Goal: Information Seeking & Learning: Compare options

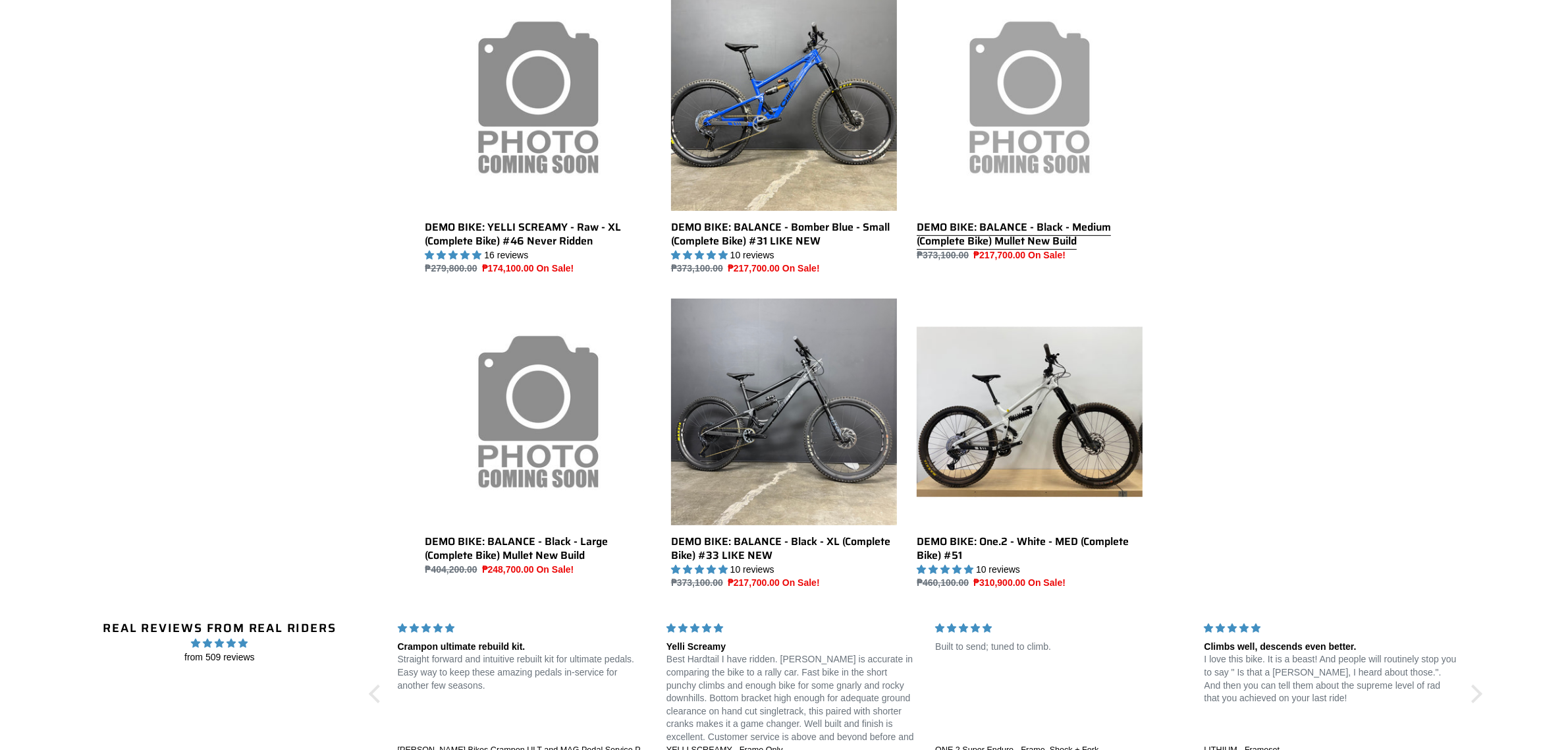
scroll to position [719, 0]
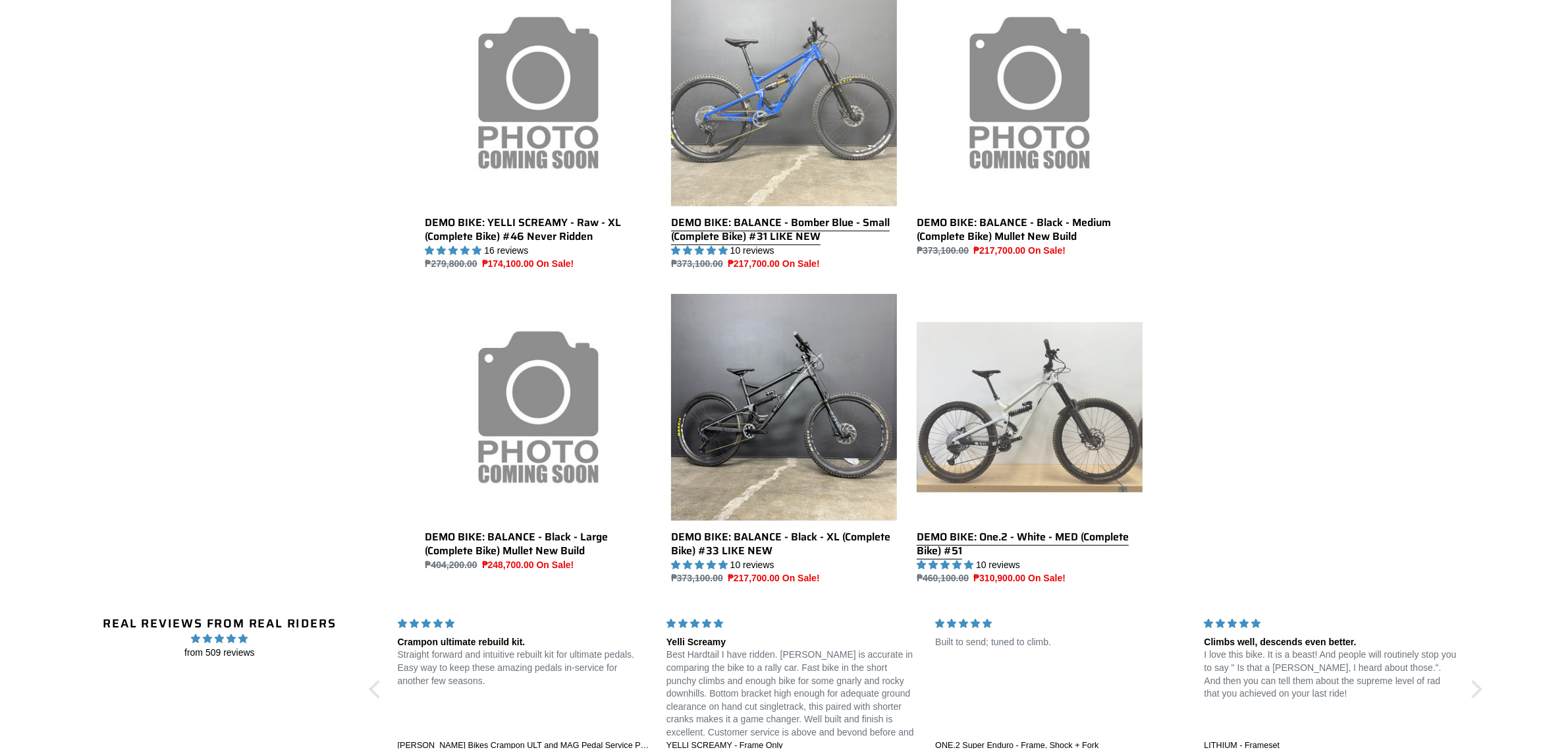
click at [1008, 541] on link "DEMO BIKE: One.2 - White - MED (Complete Bike) #51" at bounding box center [1029, 439] width 226 height 292
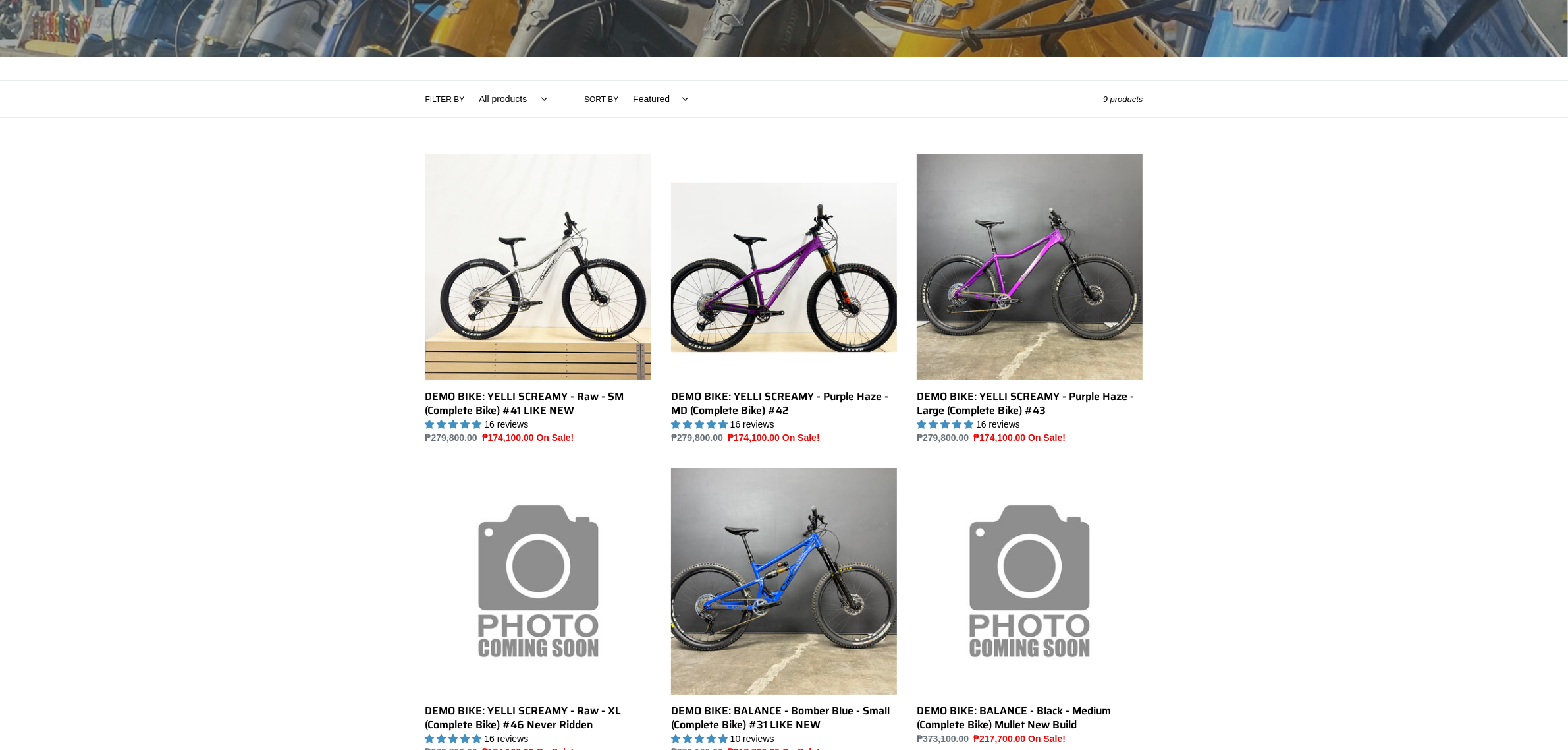
scroll to position [142, 0]
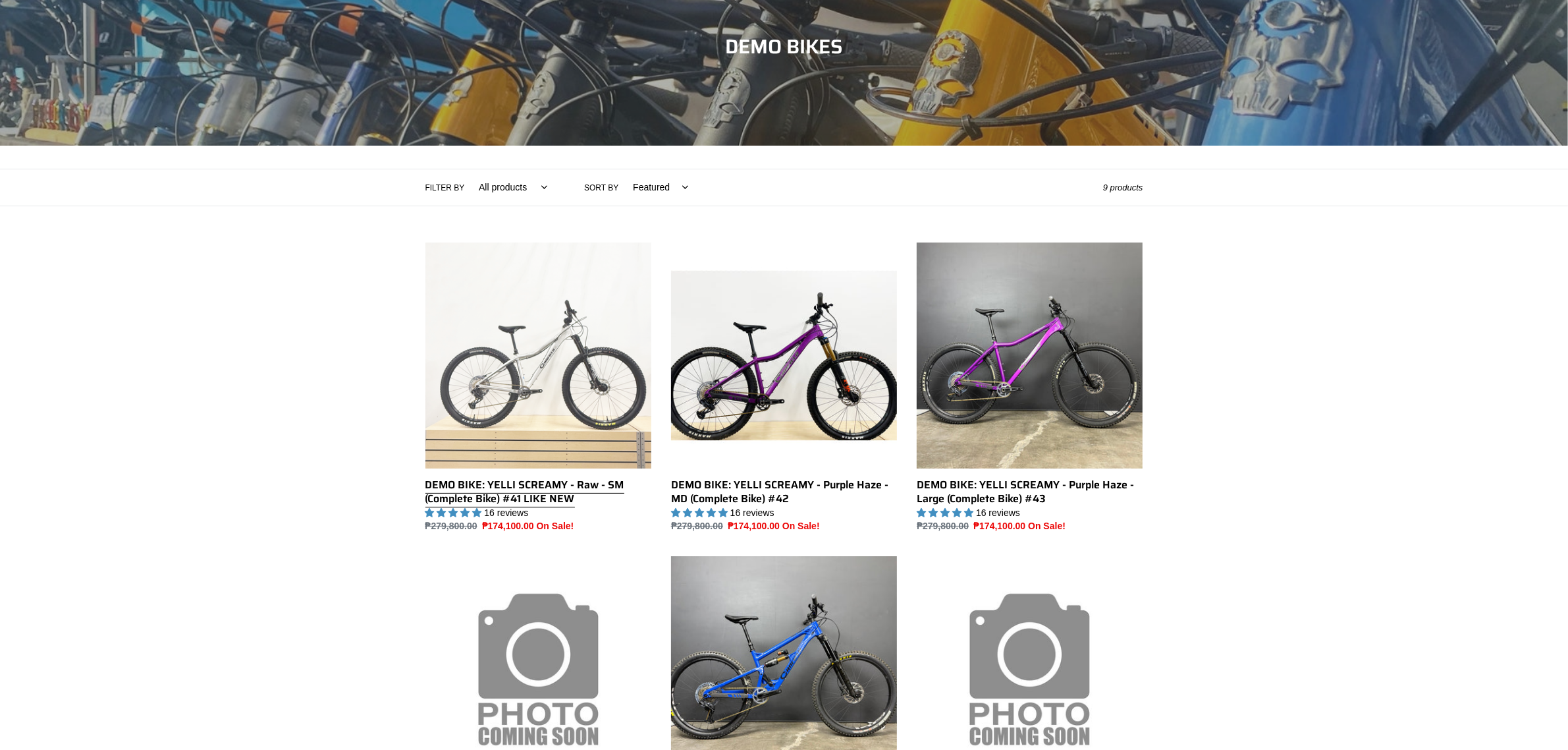
click at [494, 444] on link "DEMO BIKE: YELLI SCREAMY - Raw - SM (Complete Bike) #41 LIKE NEW" at bounding box center [538, 388] width 226 height 292
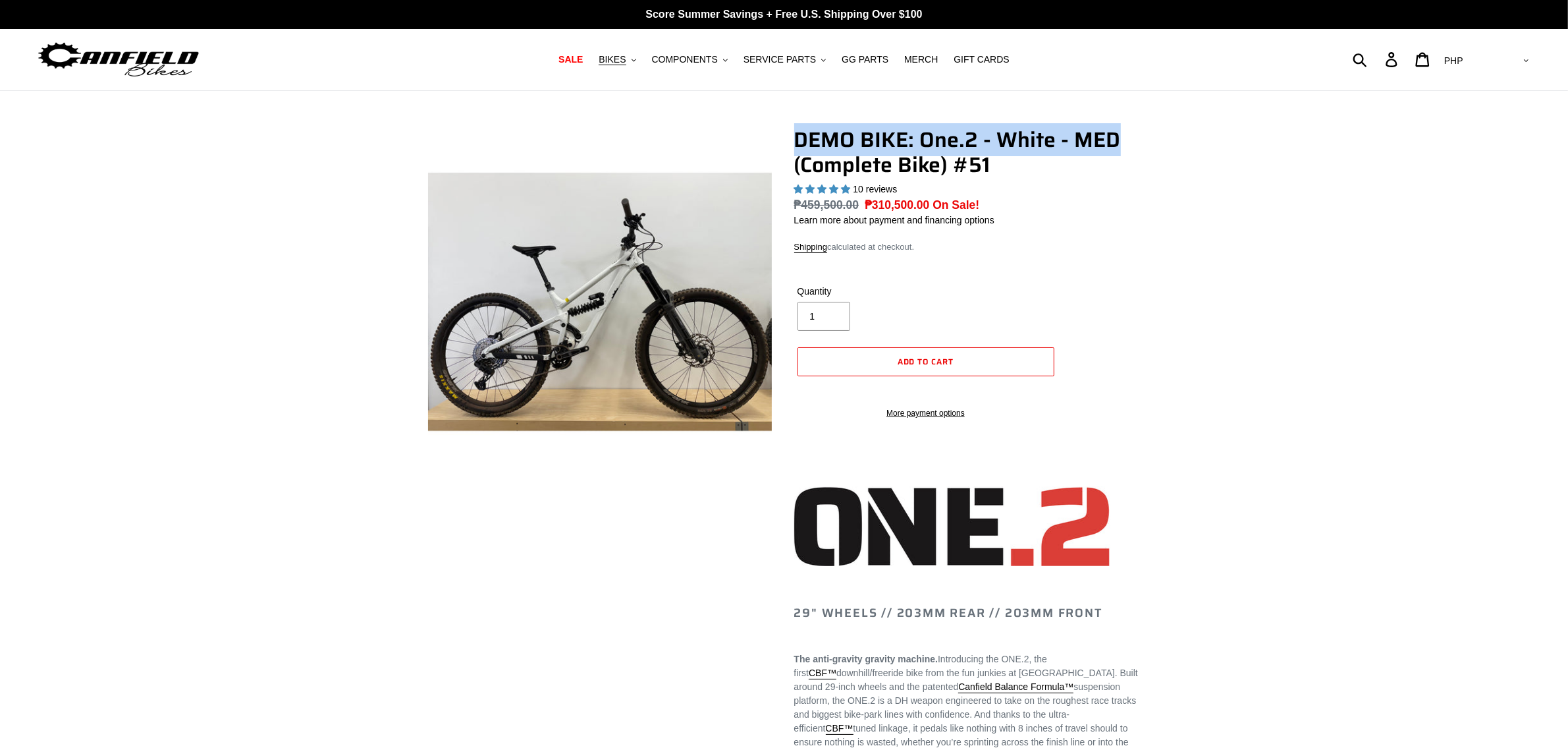
drag, startPoint x: 794, startPoint y: 128, endPoint x: 1114, endPoint y: 142, distance: 320.3
click at [1114, 142] on h1 "DEMO BIKE: One.2 - White - MED (Complete Bike) #51" at bounding box center [968, 153] width 349 height 51
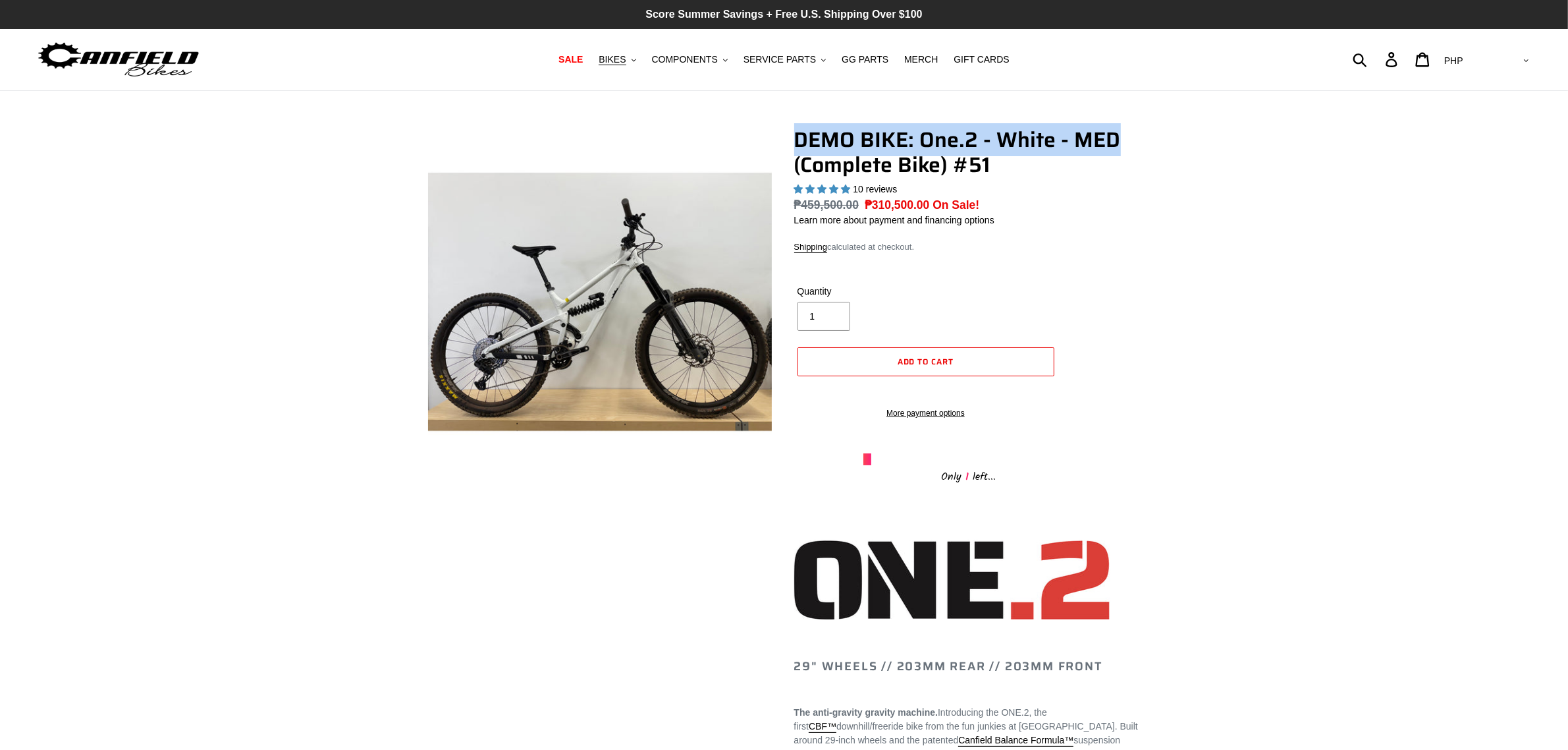
copy h1 "DEMO BIKE: One.2 - White - MED"
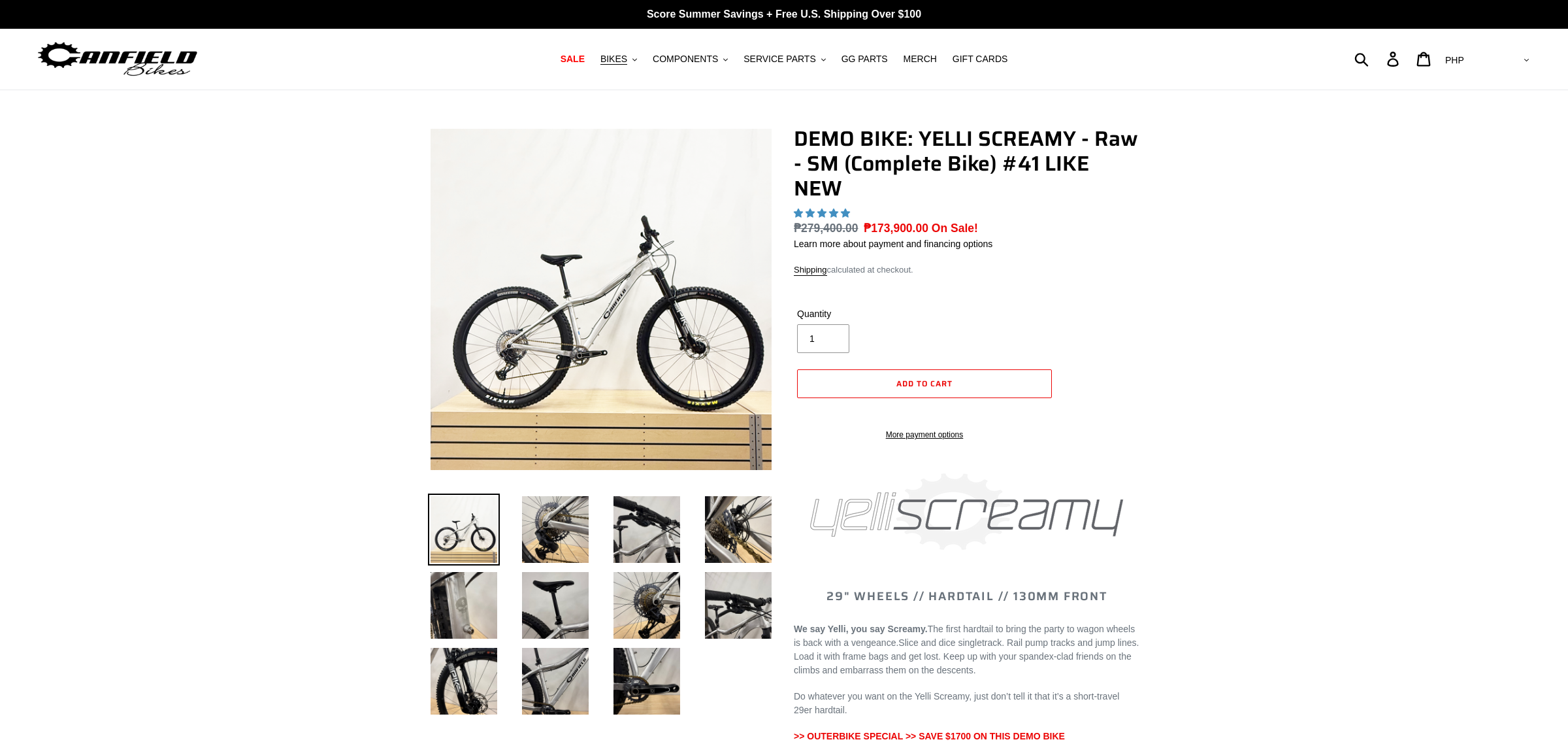
select select "highest-rating"
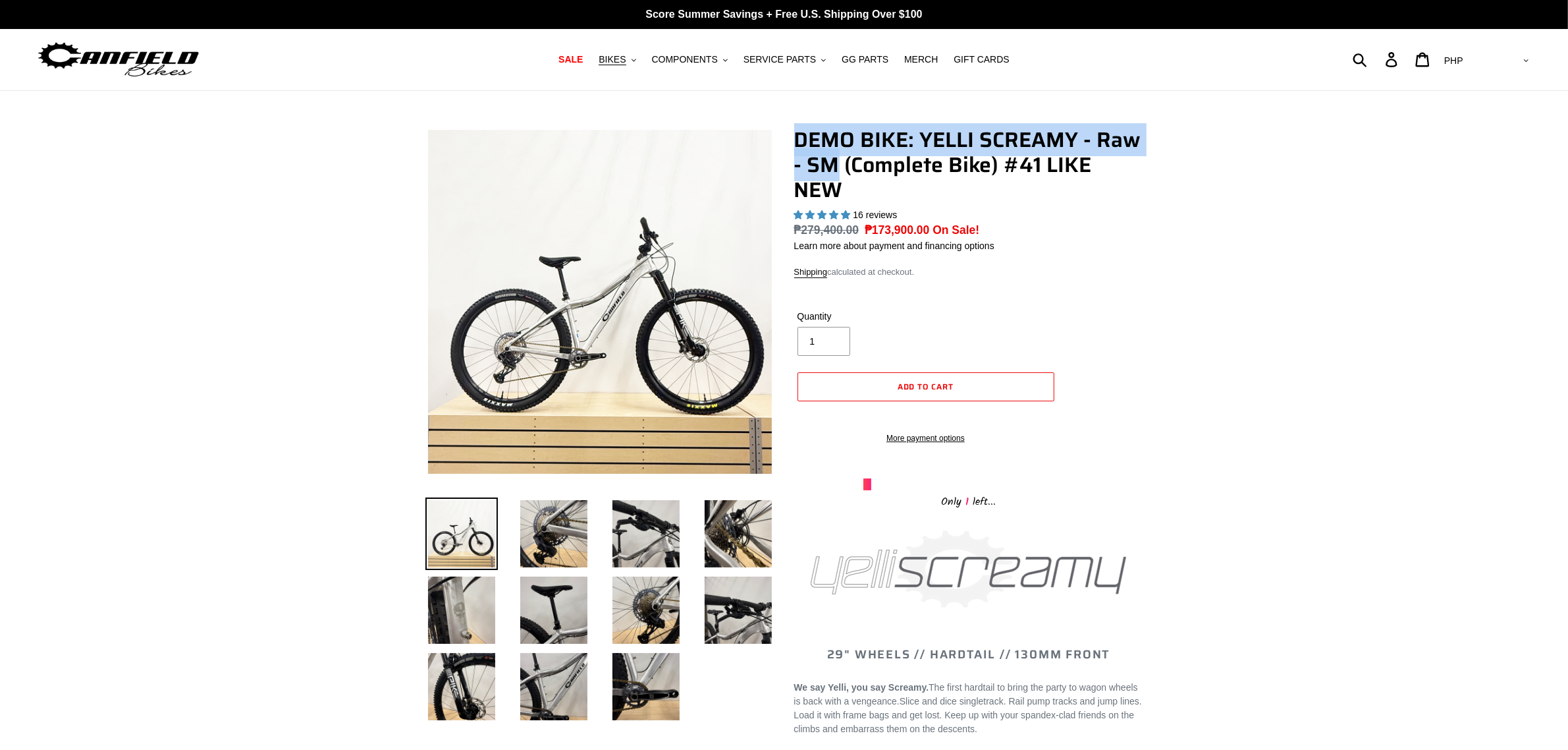
drag, startPoint x: 797, startPoint y: 137, endPoint x: 838, endPoint y: 168, distance: 51.4
click at [838, 168] on h1 "DEMO BIKE: YELLI SCREAMY - Raw - SM (Complete Bike) #41 LIKE NEW" at bounding box center [968, 165] width 349 height 76
copy h1 "DEMO BIKE: YELLI SCREAMY - Raw - SM"
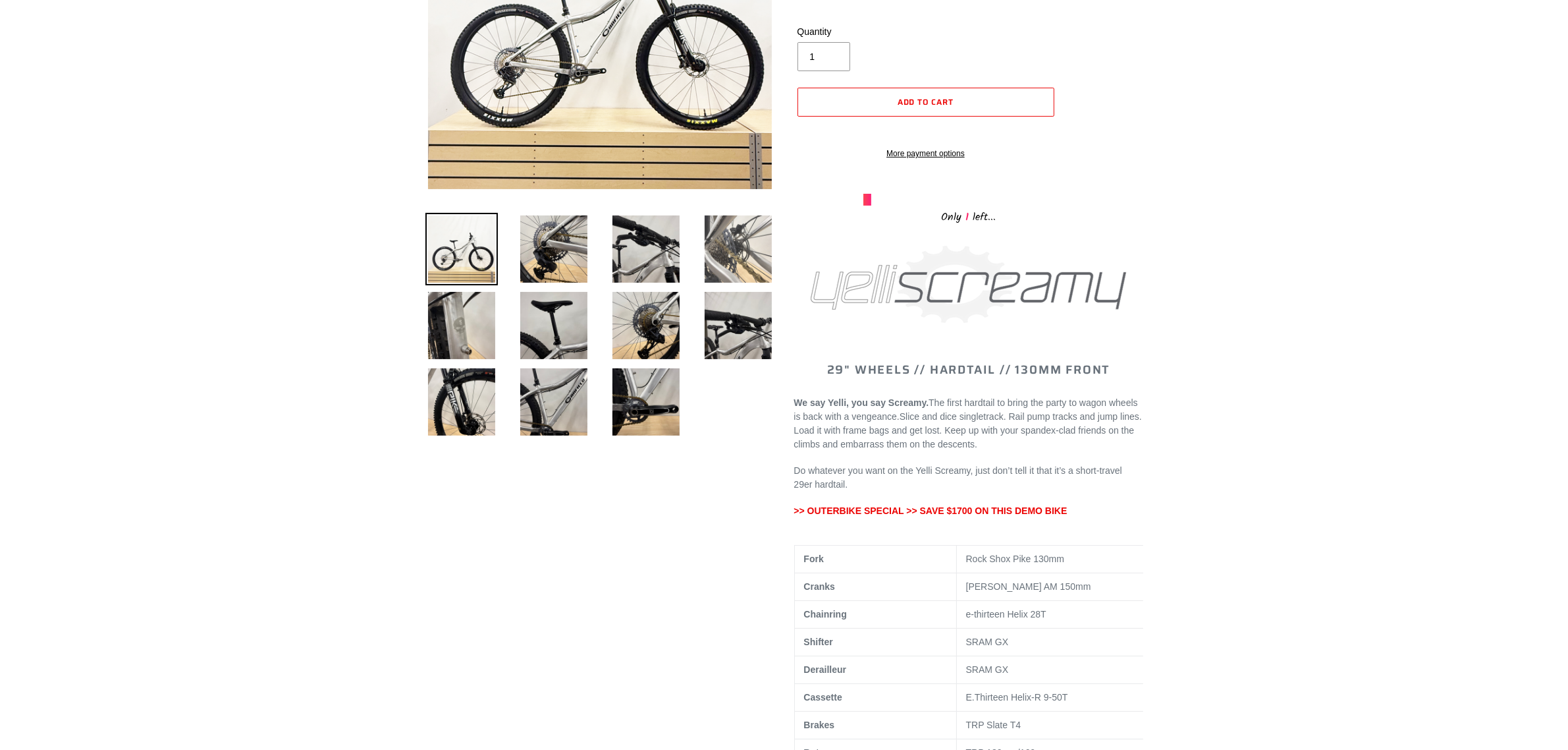
scroll to position [248, 0]
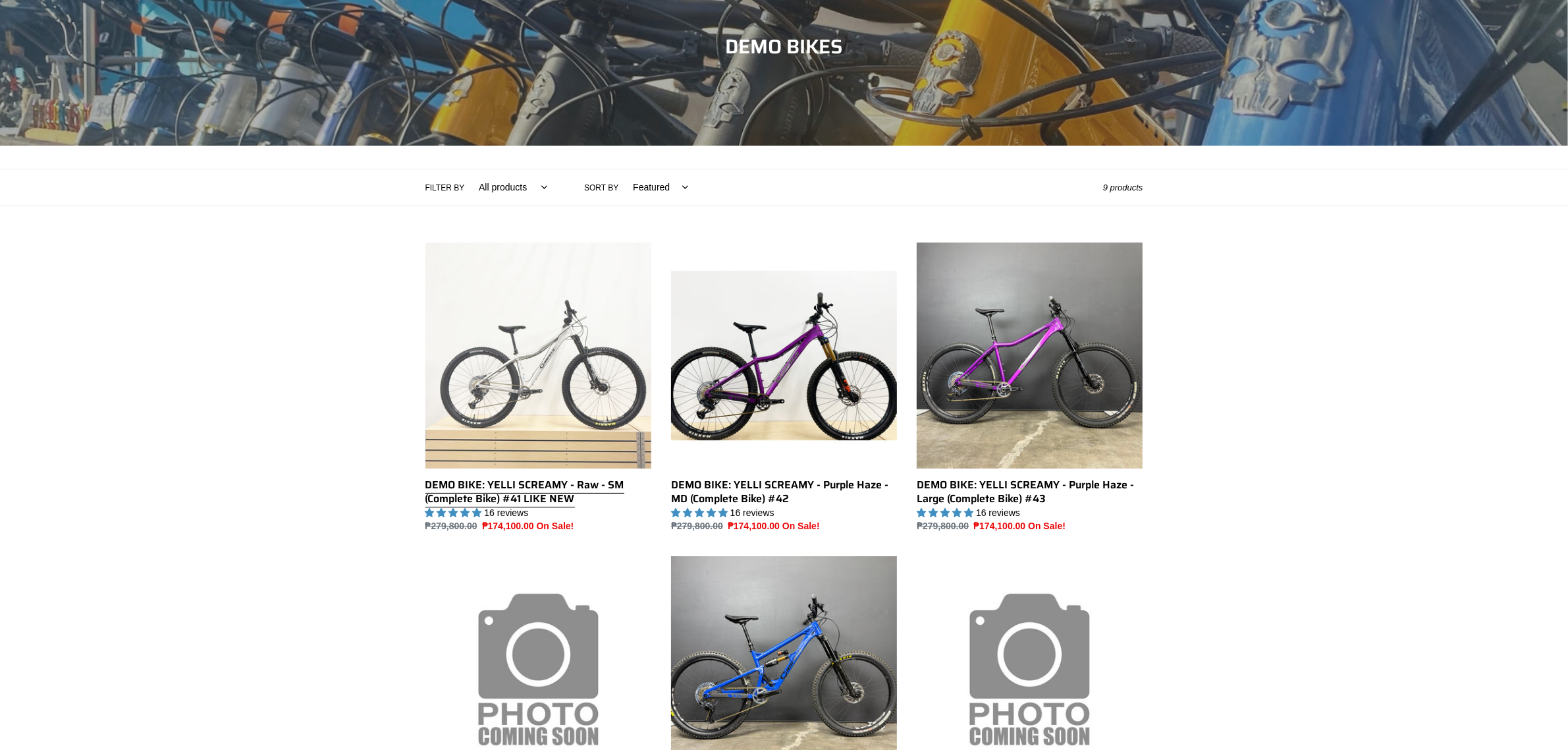
click at [590, 436] on link "DEMO BIKE: YELLI SCREAMY - Raw - SM (Complete Bike) #41 LIKE NEW" at bounding box center [538, 388] width 226 height 292
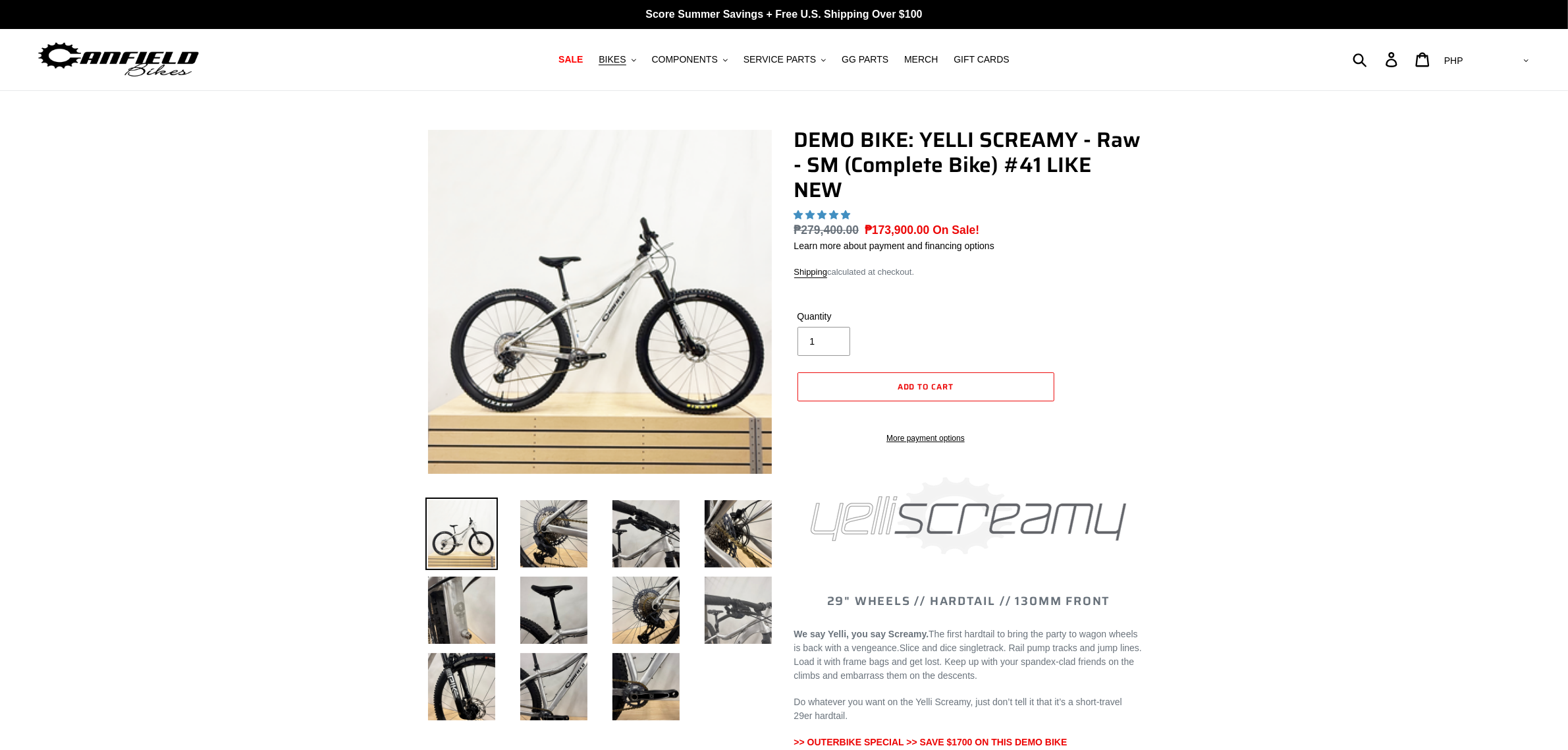
select select "highest-rating"
click at [672, 550] on img at bounding box center [646, 533] width 72 height 72
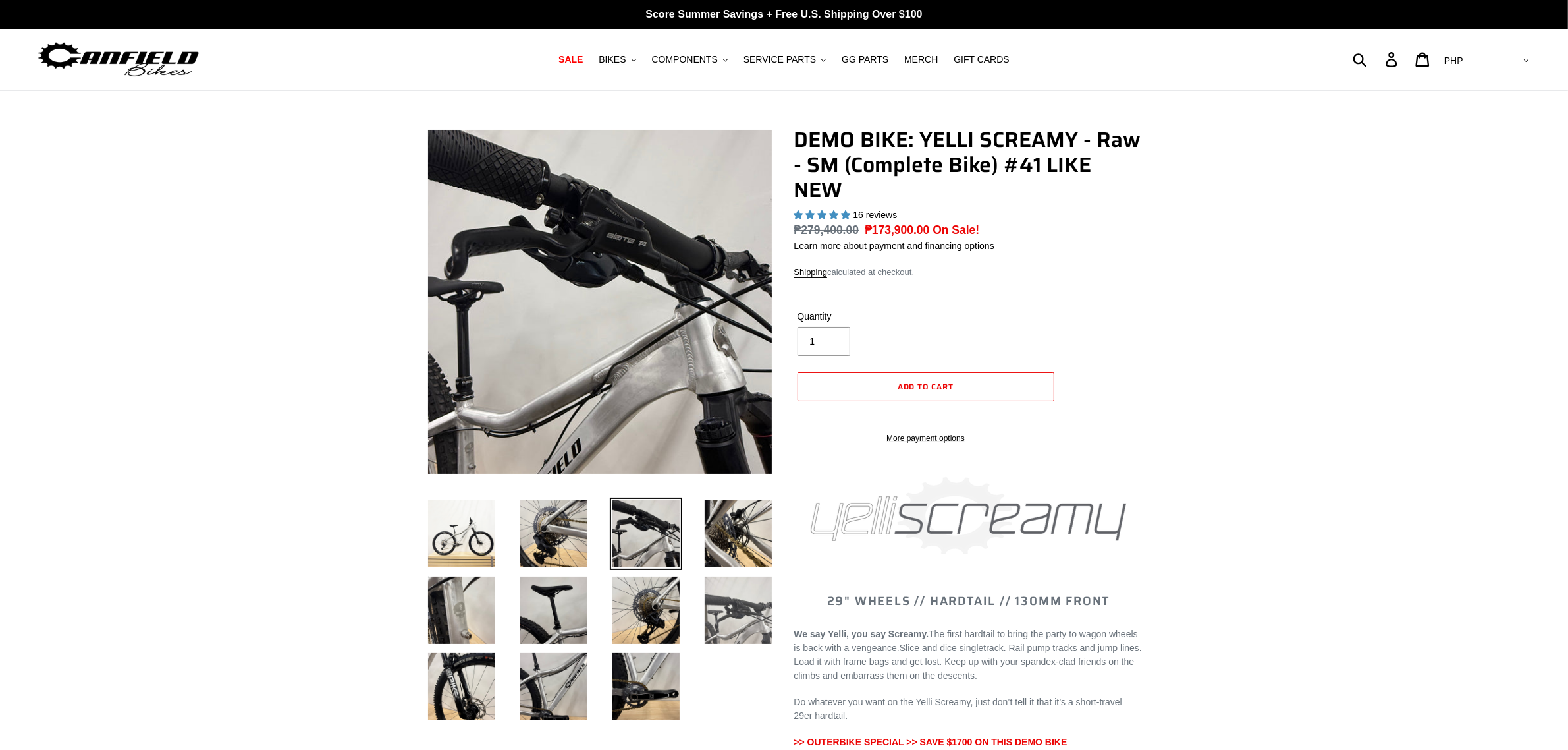
click at [730, 620] on img at bounding box center [738, 609] width 72 height 72
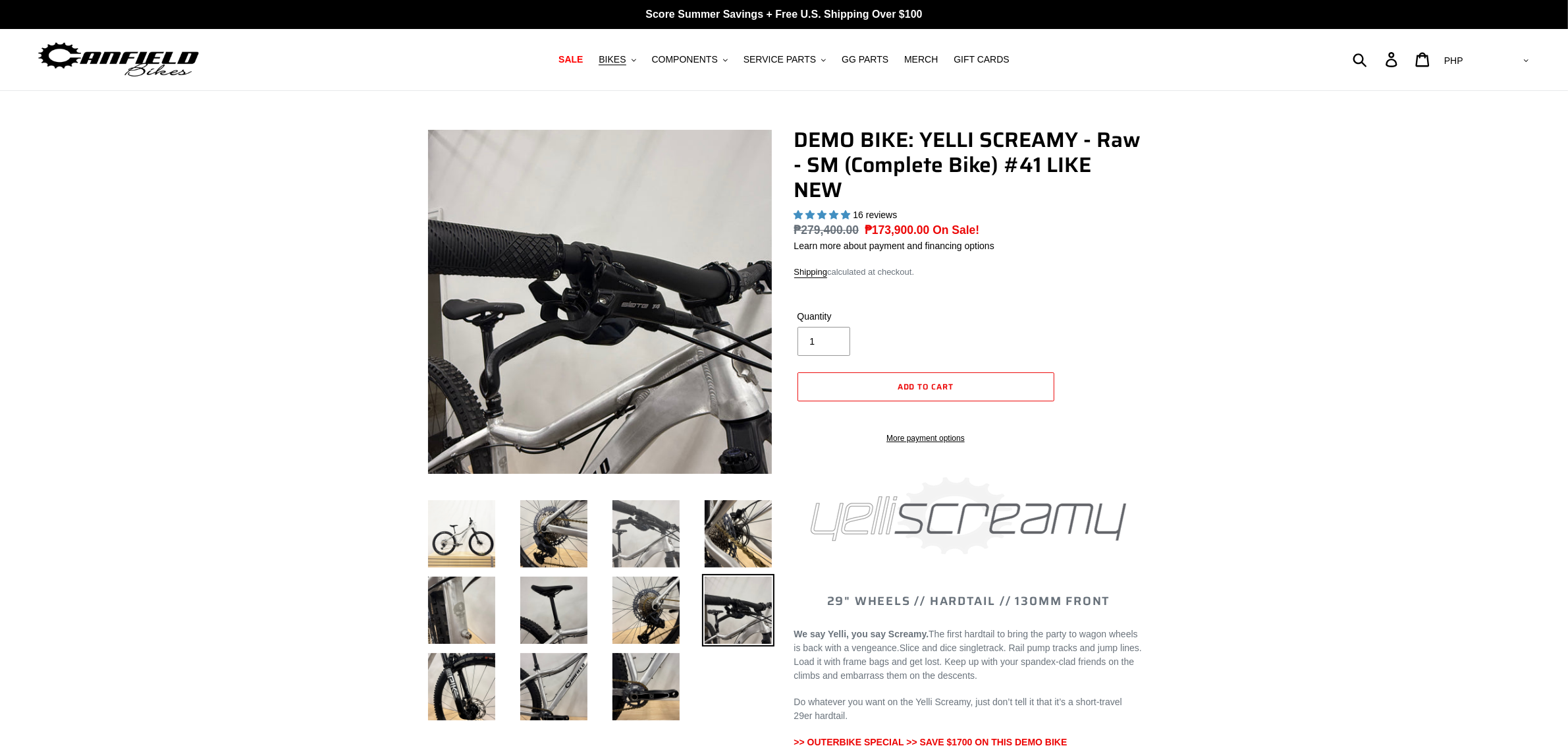
click at [664, 551] on img at bounding box center [646, 533] width 72 height 72
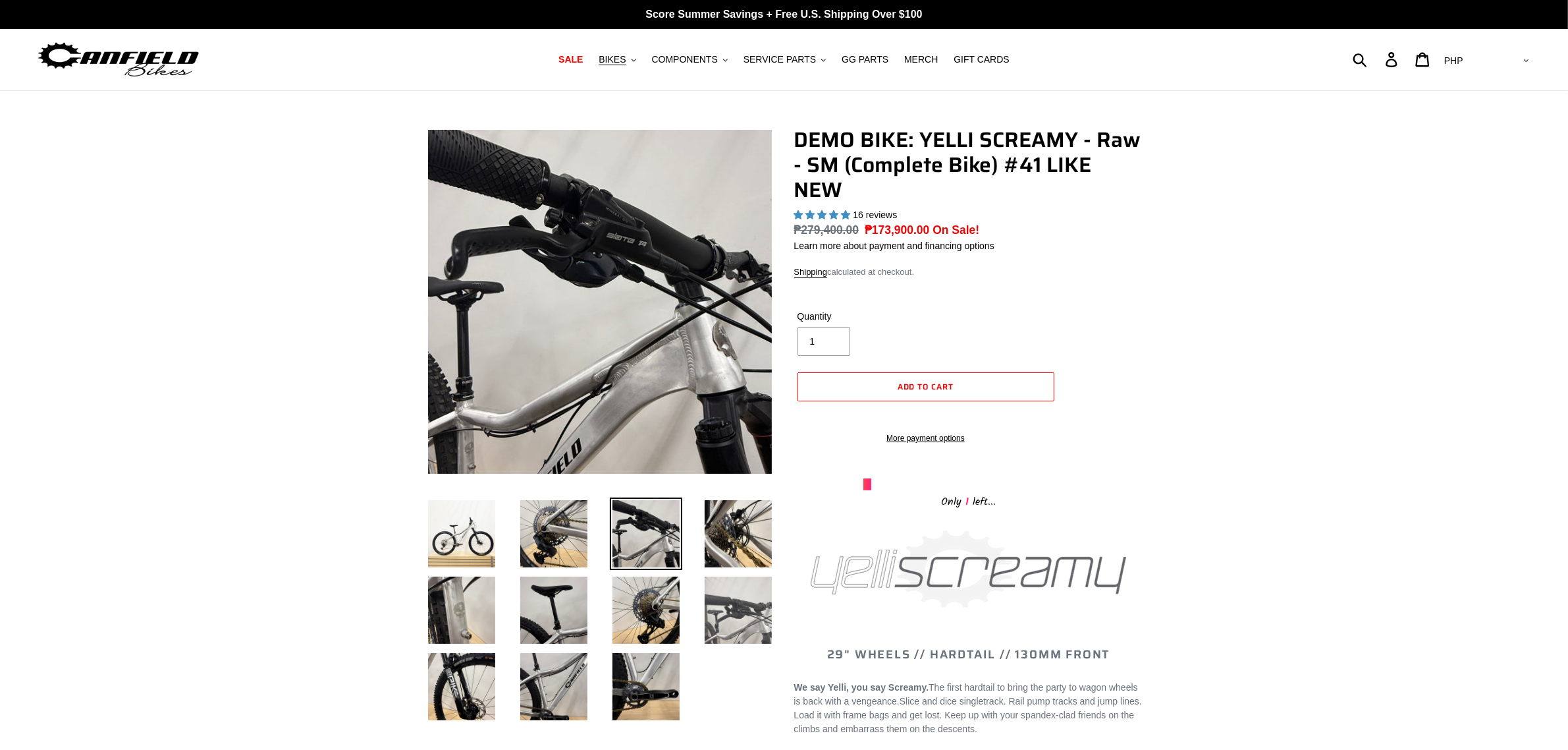
click at [721, 602] on img at bounding box center [738, 609] width 72 height 72
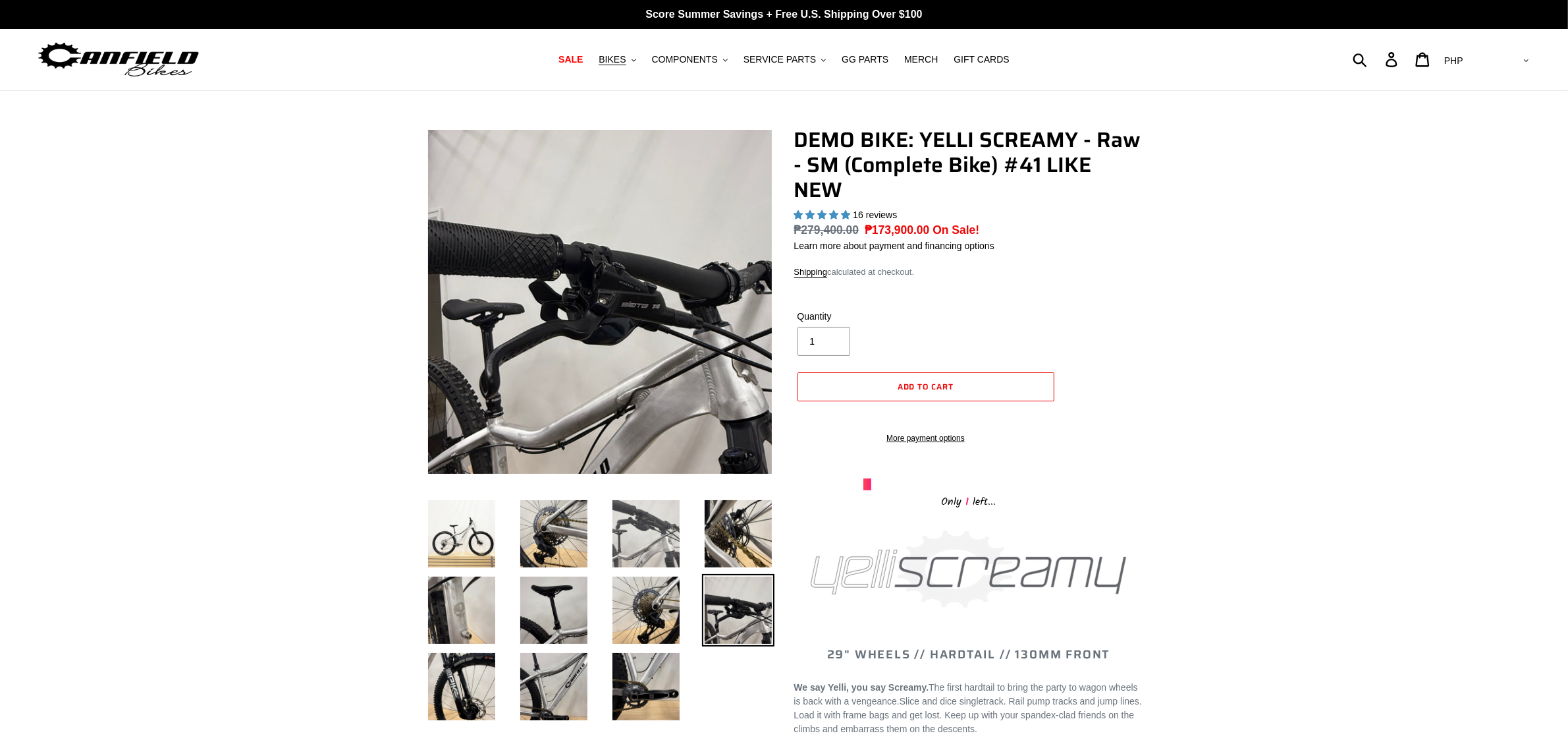
click at [650, 537] on img at bounding box center [646, 533] width 72 height 72
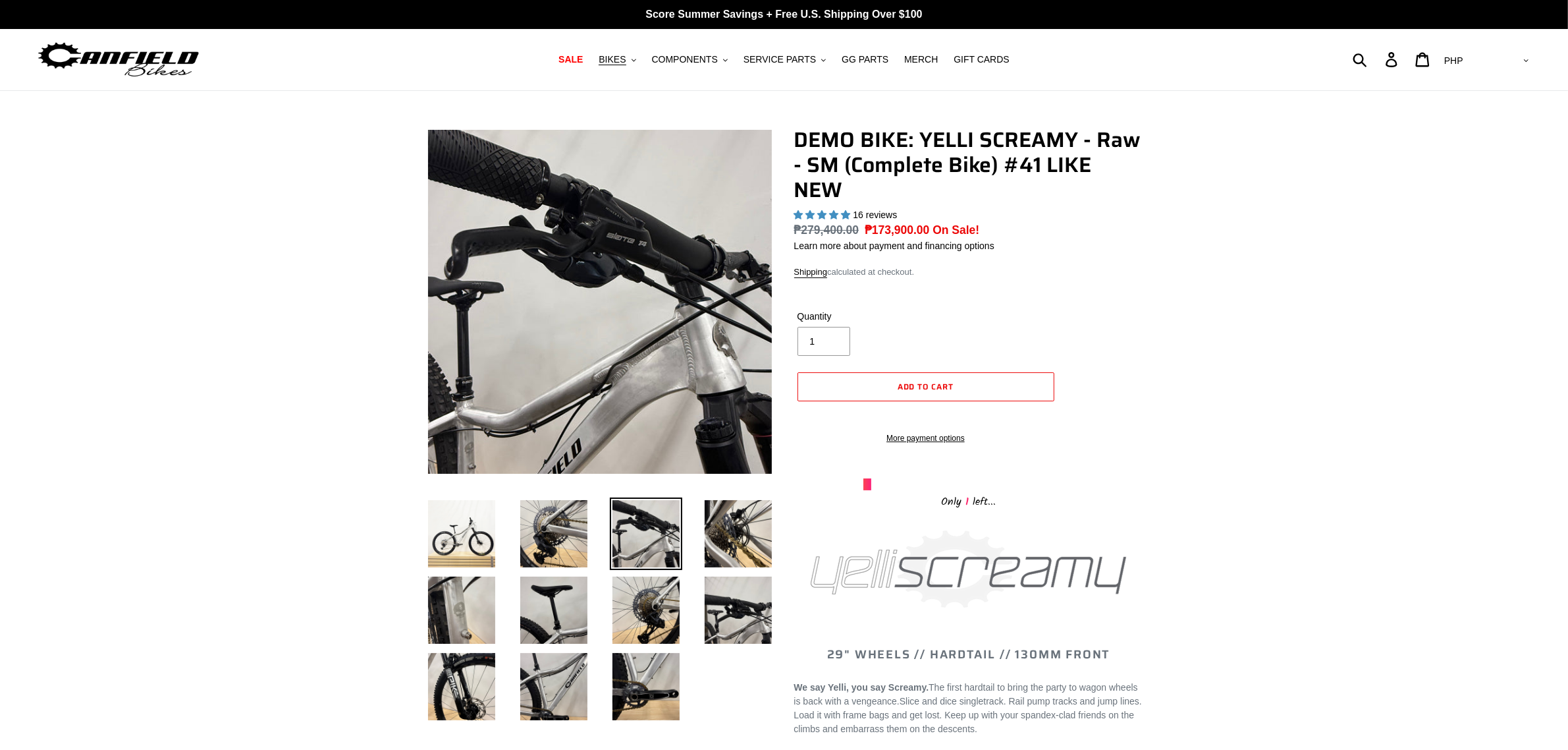
click at [694, 577] on li at bounding box center [728, 613] width 92 height 77
click at [707, 592] on img at bounding box center [738, 609] width 72 height 72
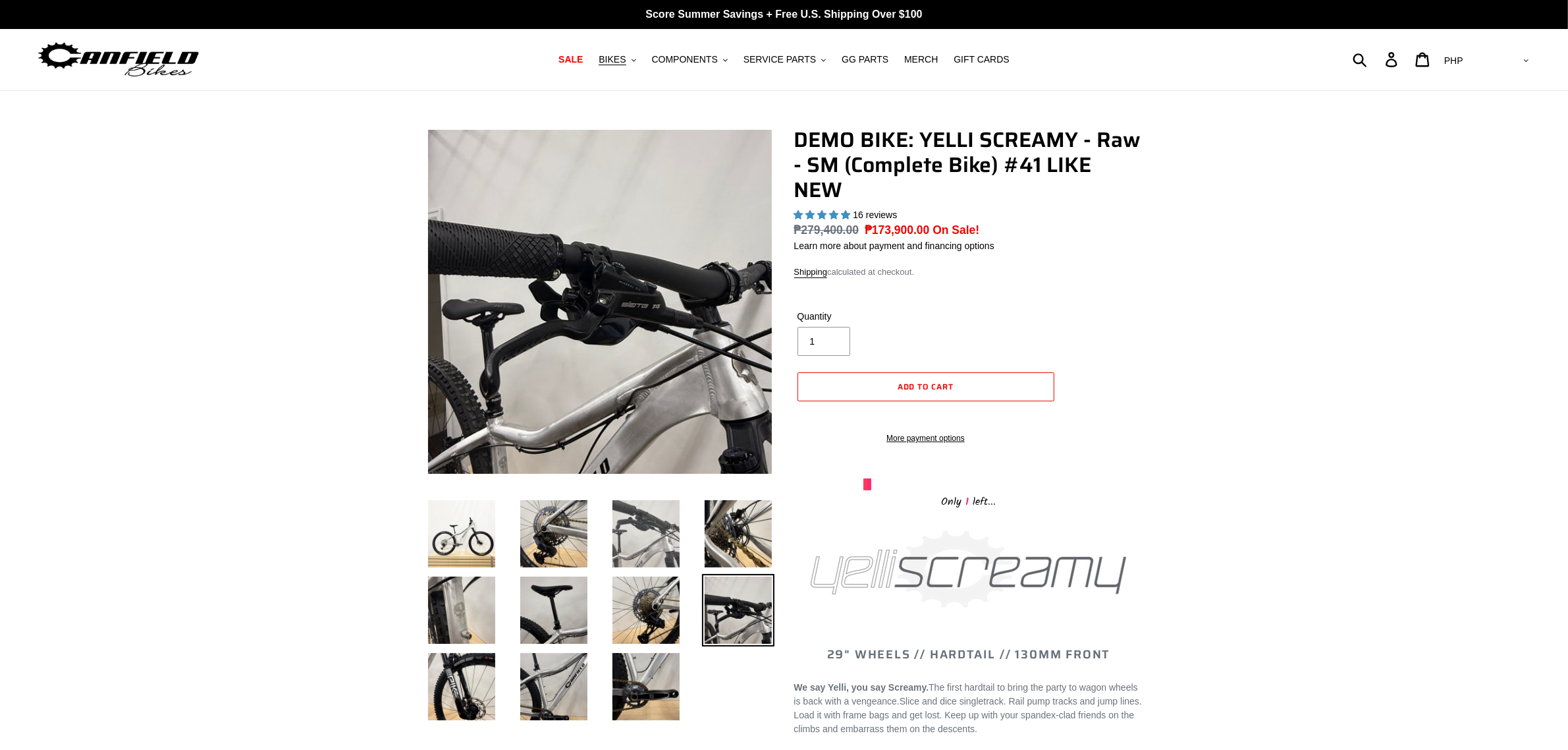
click at [655, 546] on img at bounding box center [646, 533] width 72 height 72
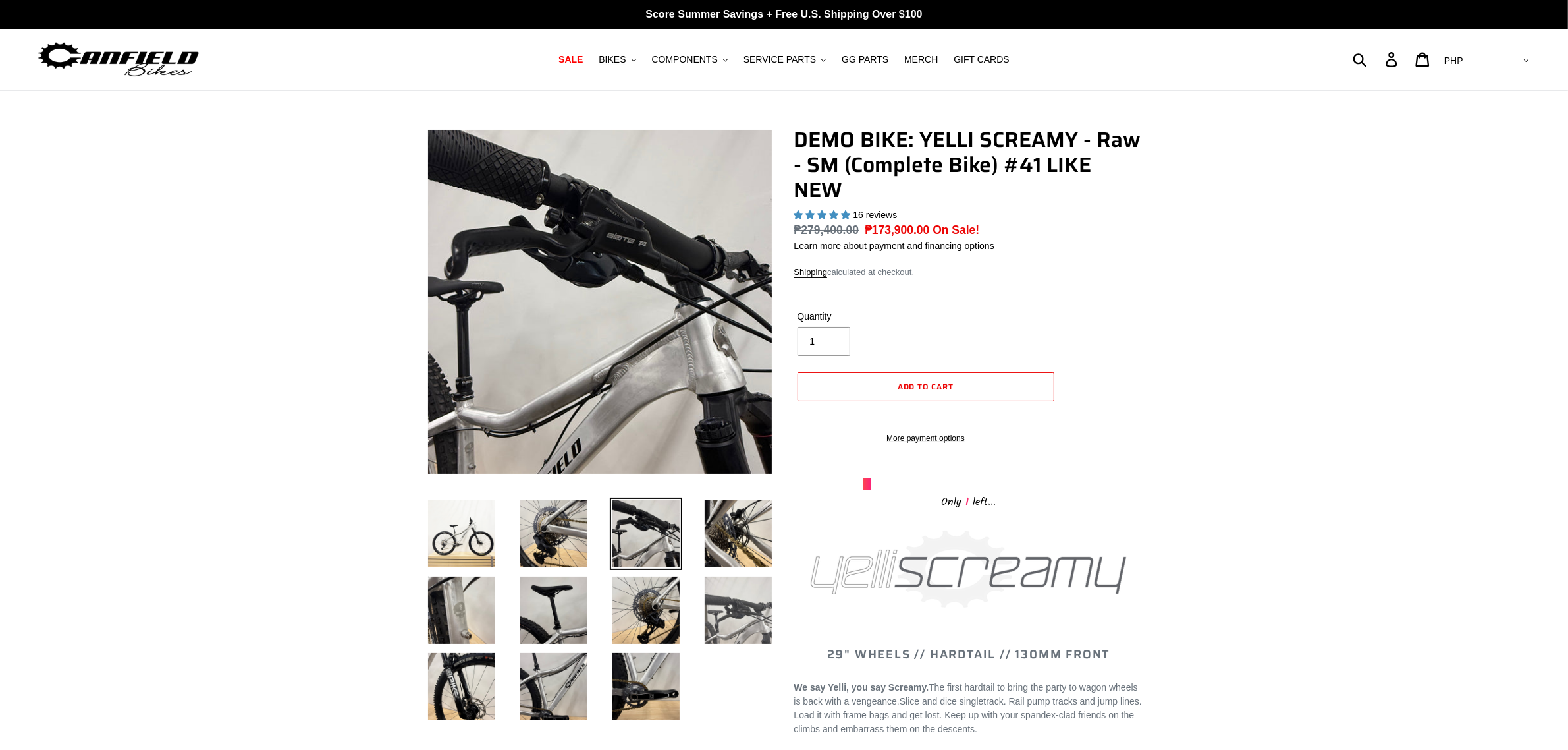
click at [719, 610] on img at bounding box center [738, 609] width 72 height 72
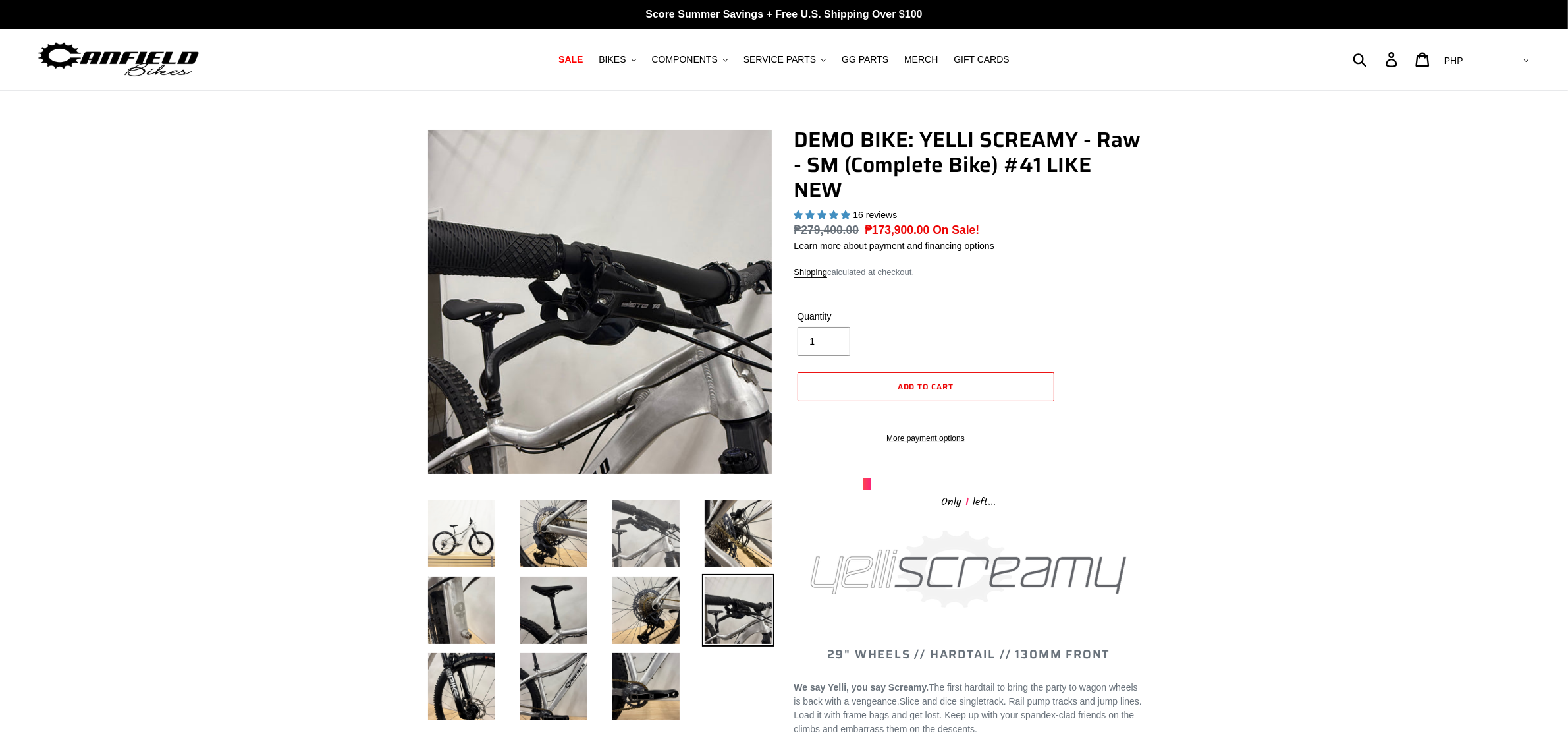
click at [670, 550] on img at bounding box center [646, 533] width 72 height 72
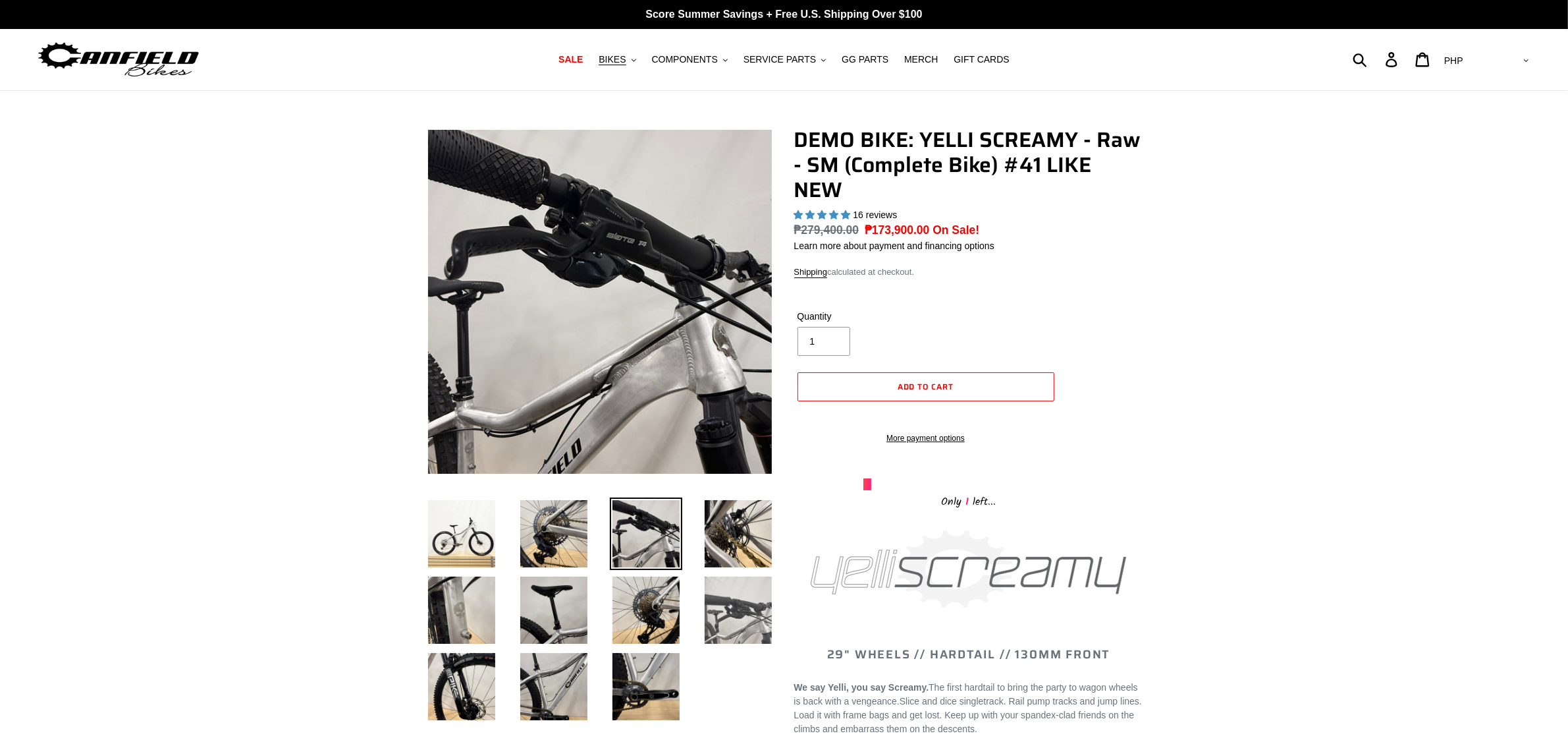
click at [725, 592] on img at bounding box center [738, 609] width 72 height 72
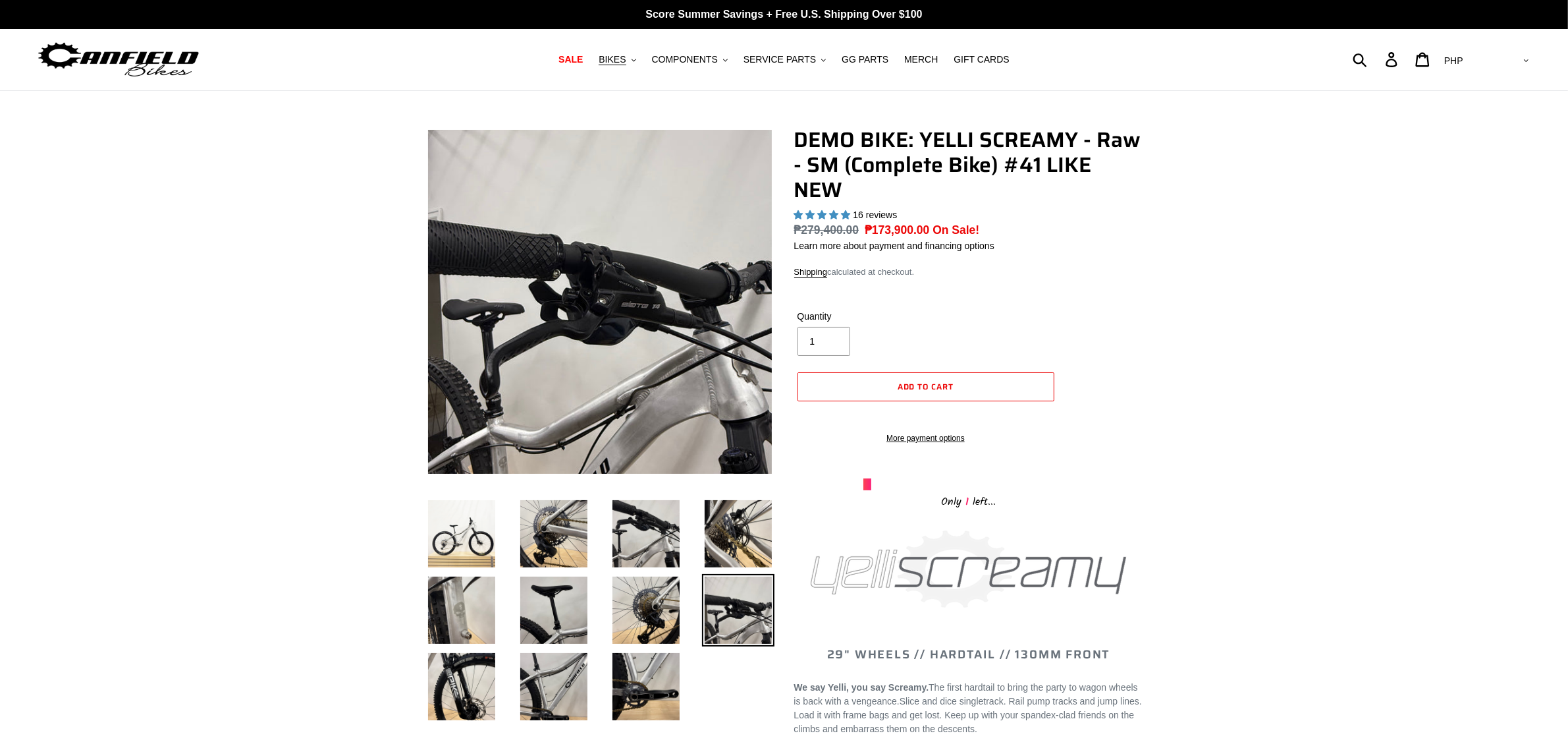
click at [694, 566] on li at bounding box center [728, 537] width 92 height 77
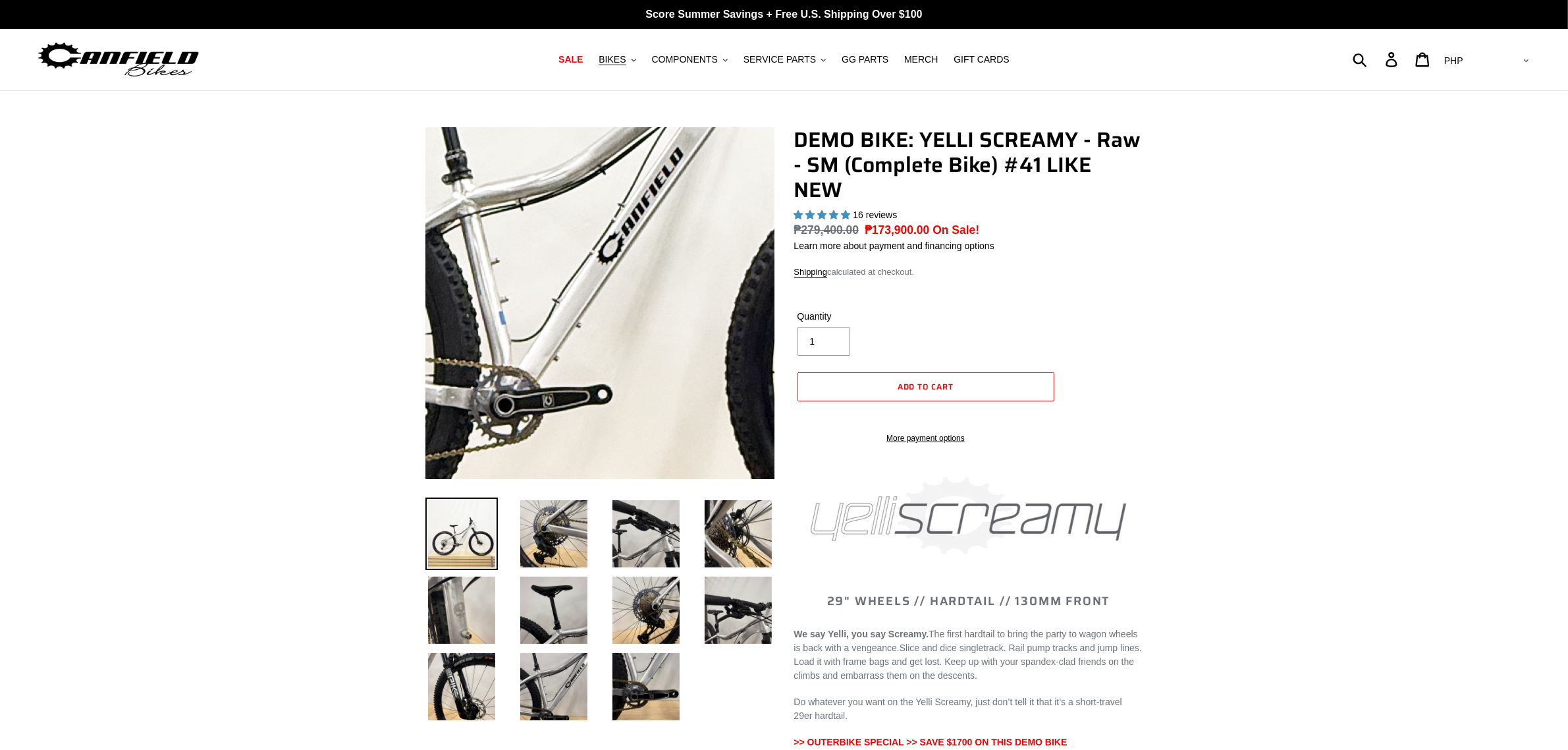
select select "highest-rating"
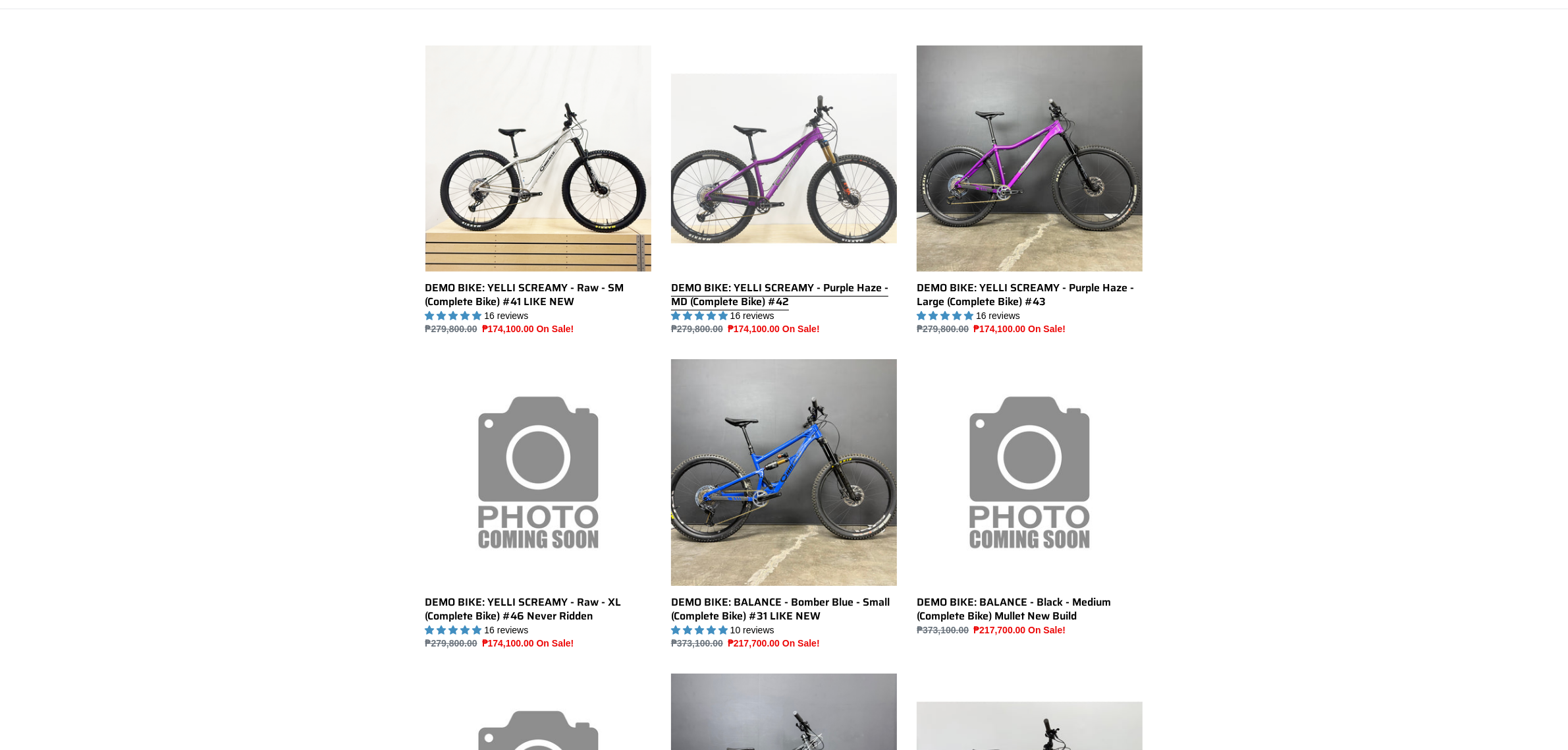
scroll to position [308, 0]
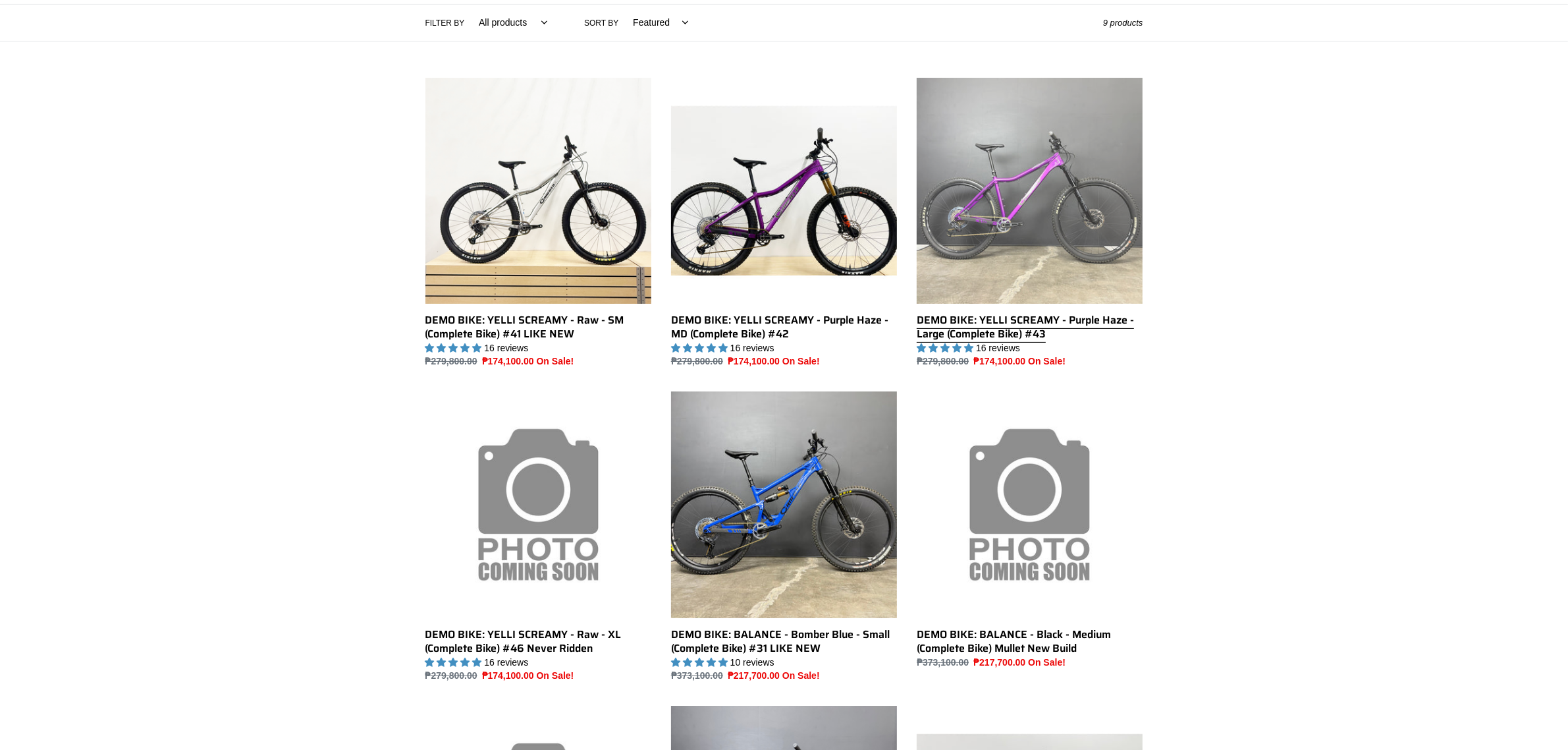
click at [949, 322] on link "DEMO BIKE: YELLI SCREAMY - Purple Haze - Large (Complete Bike) #43" at bounding box center [1029, 223] width 226 height 292
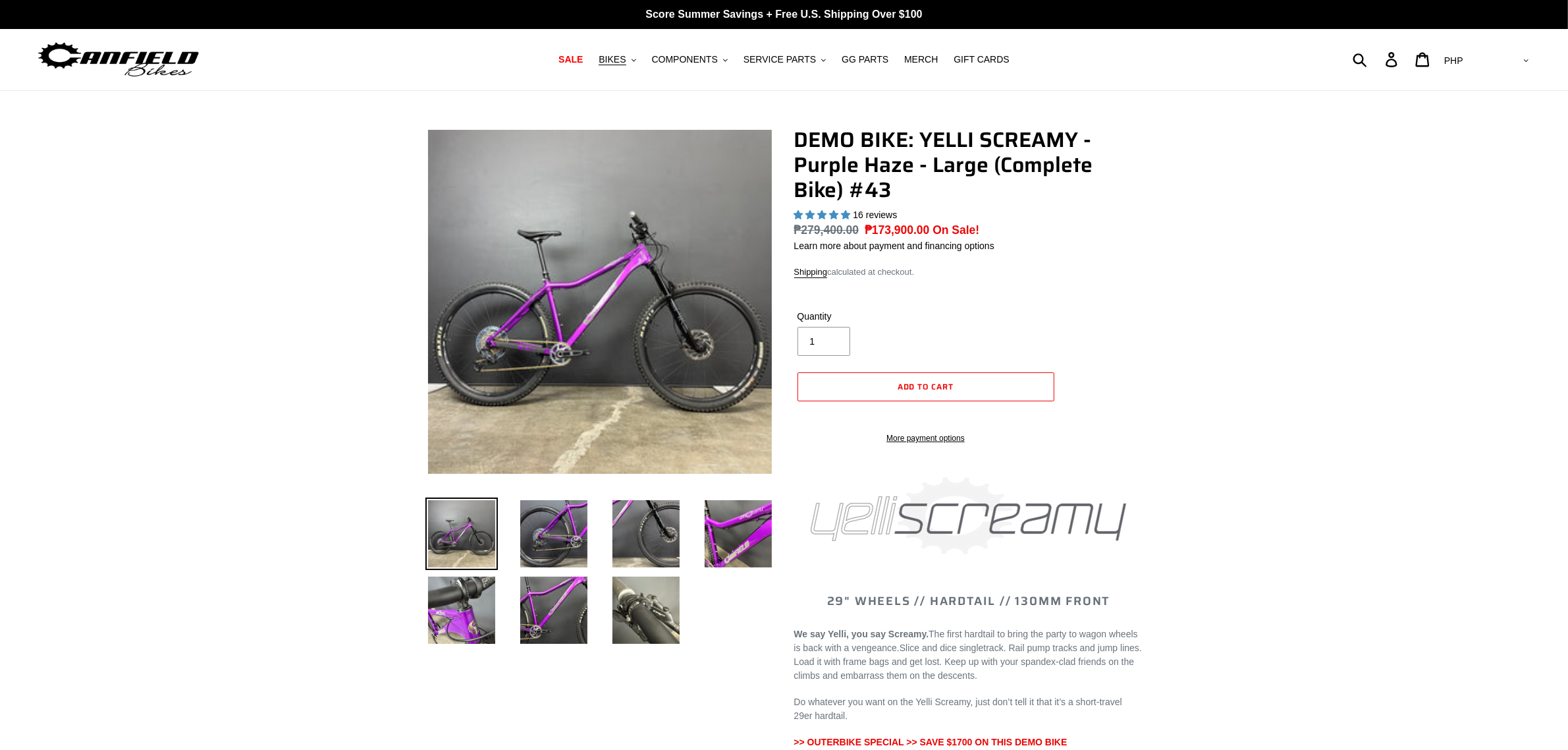
select select "highest-rating"
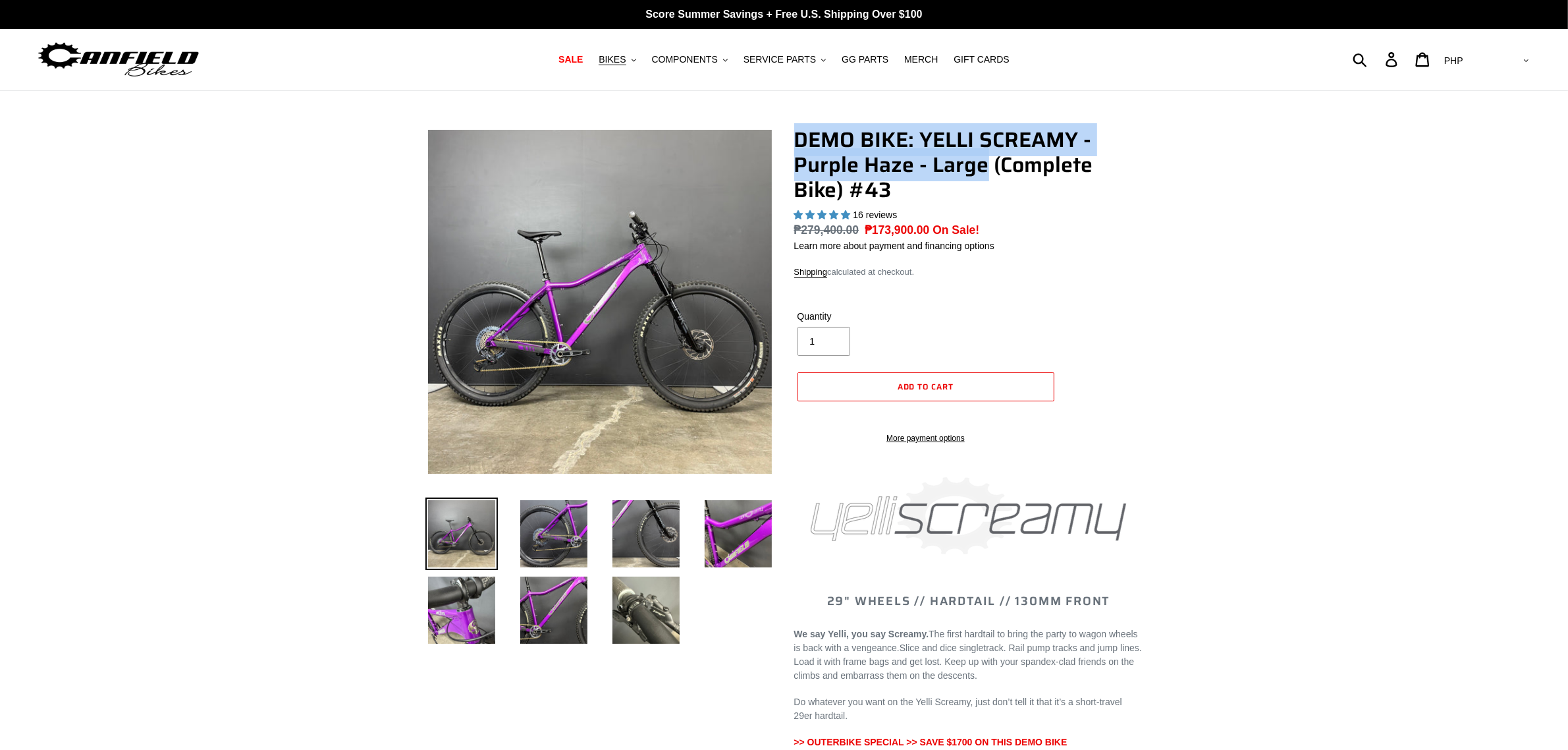
drag, startPoint x: 798, startPoint y: 141, endPoint x: 985, endPoint y: 174, distance: 189.9
click at [985, 174] on h1 "DEMO BIKE: YELLI SCREAMY - Purple Haze - Large (Complete Bike) #43" at bounding box center [968, 165] width 349 height 76
copy h1 "DEMO BIKE: YELLI SCREAMY - Purple Haze - Large"
drag, startPoint x: 633, startPoint y: 56, endPoint x: 652, endPoint y: 91, distance: 39.8
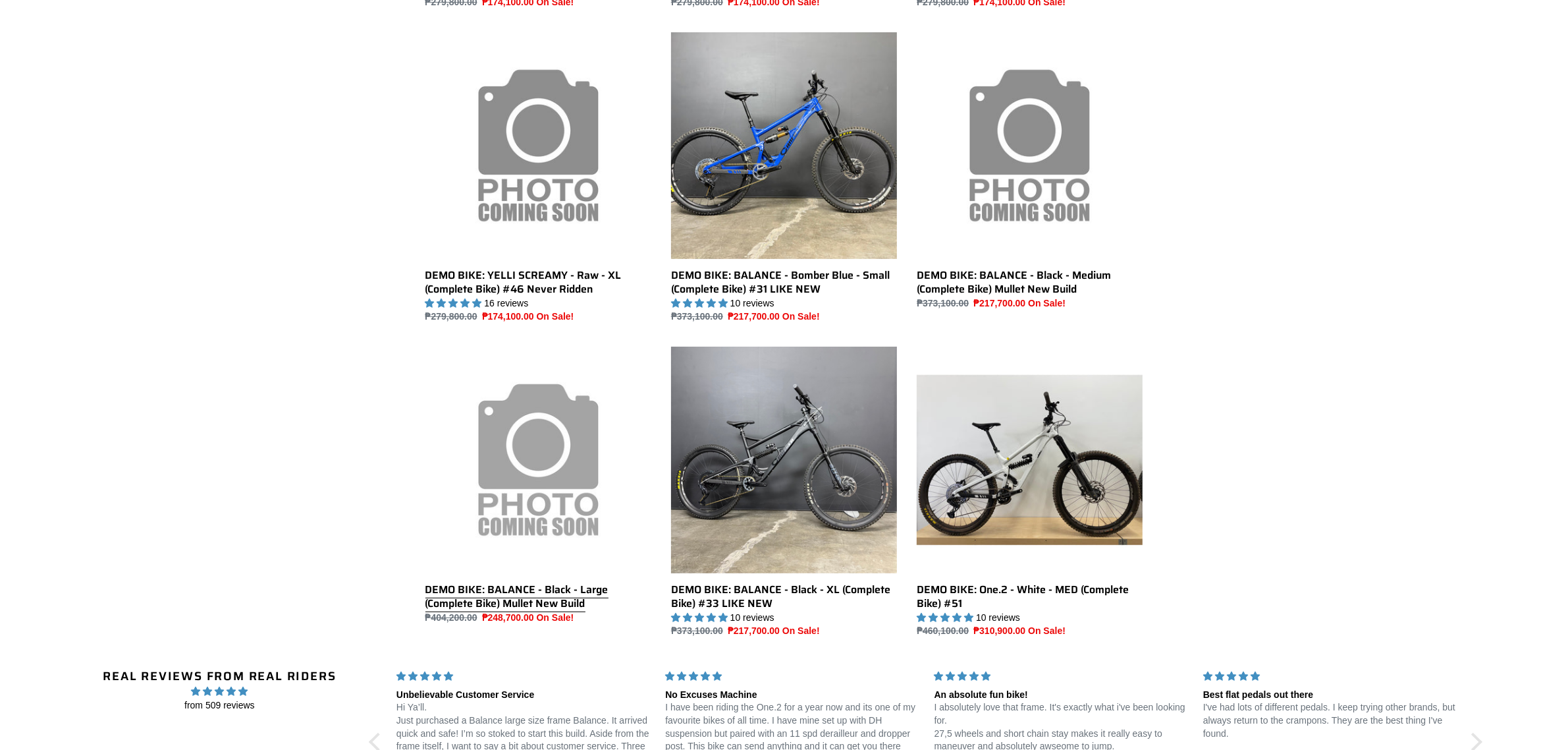
scroll to position [719, 0]
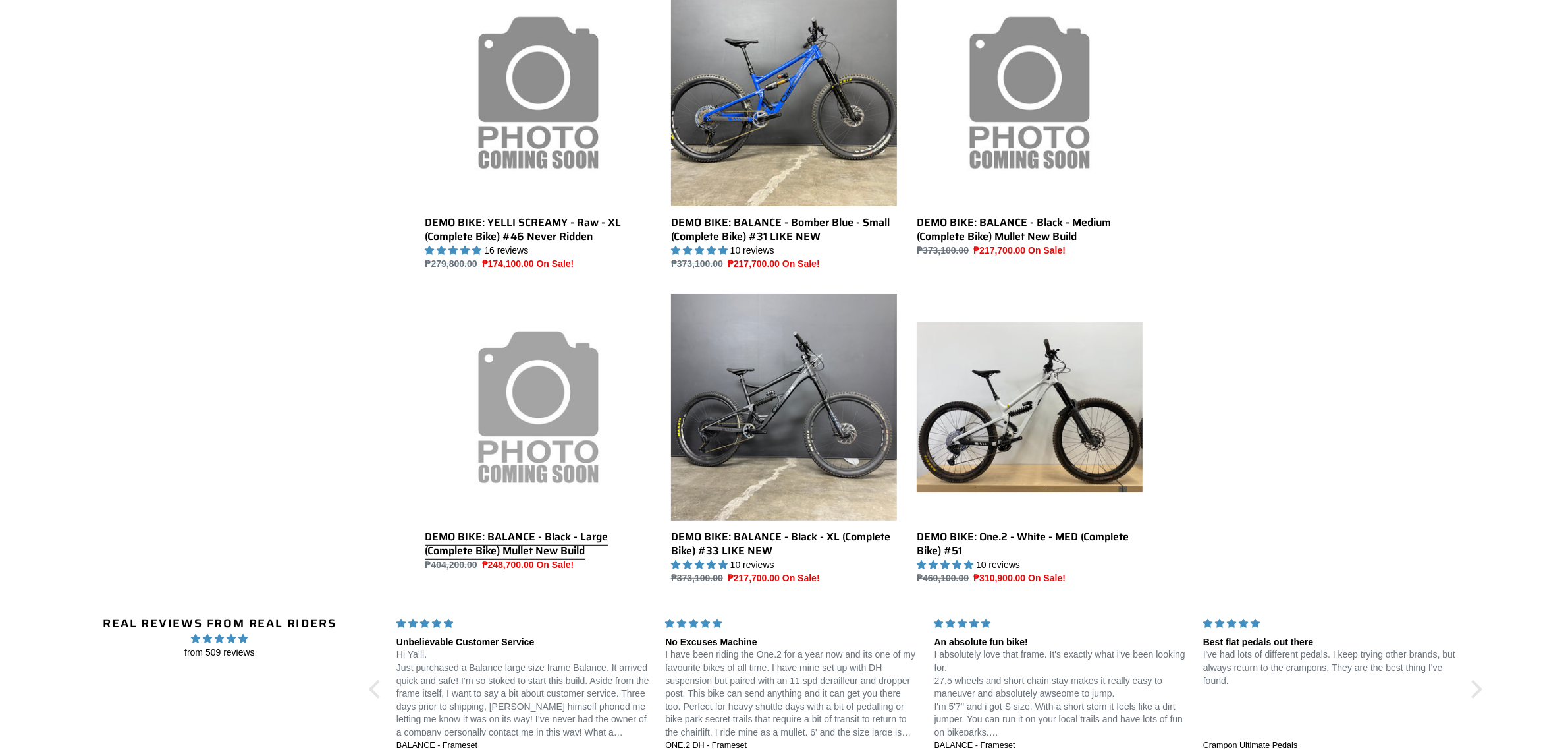
click at [555, 544] on link "DEMO BIKE: BALANCE - Black - Large (Complete Bike) Mullet New Build" at bounding box center [538, 432] width 226 height 278
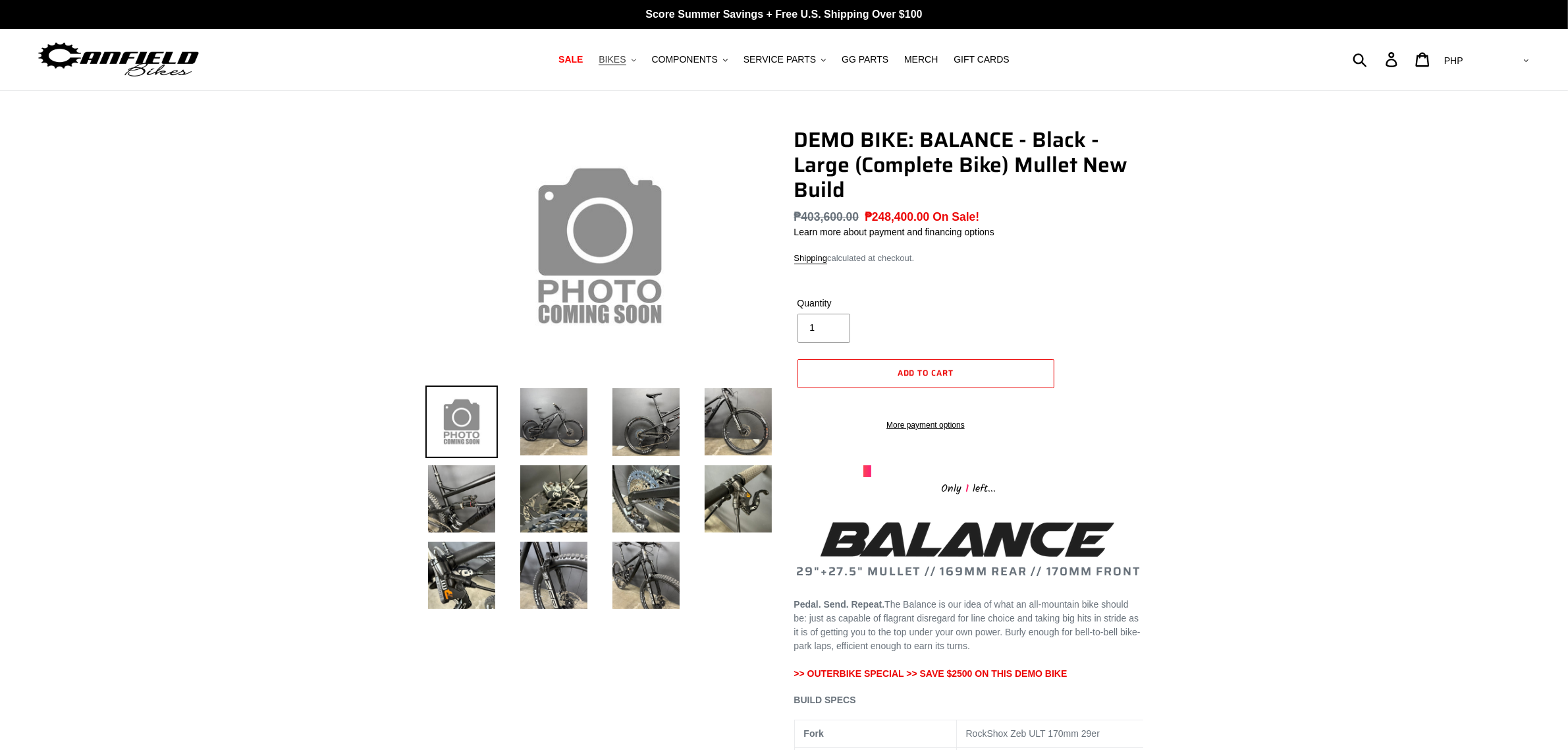
click at [626, 61] on span "BIKES" at bounding box center [612, 60] width 27 height 11
